Goal: Find specific page/section: Find specific page/section

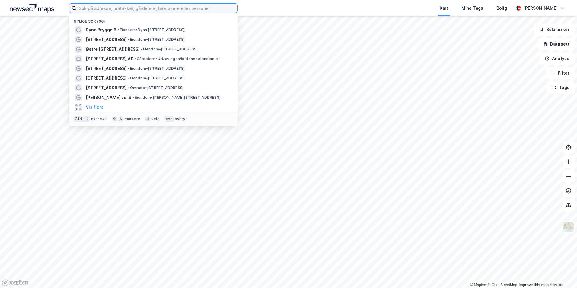
click at [149, 10] on input at bounding box center [156, 8] width 161 height 9
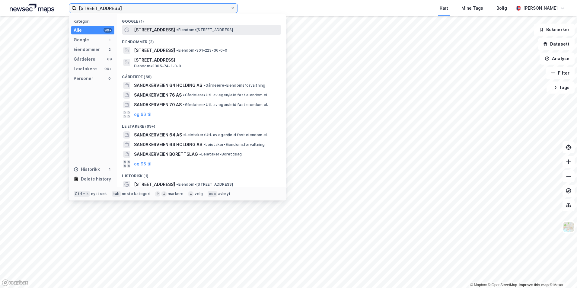
type input "[STREET_ADDRESS]"
click at [176, 30] on span "•" at bounding box center [177, 29] width 2 height 5
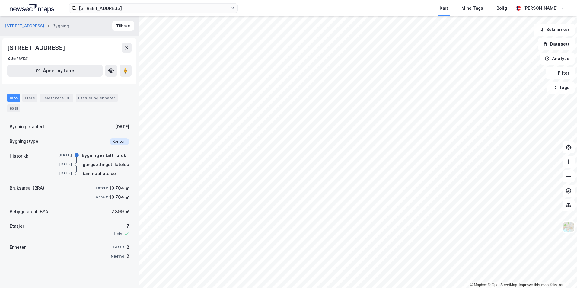
click at [119, 128] on div "[DATE]" at bounding box center [122, 126] width 14 height 7
